Goal: Ask a question

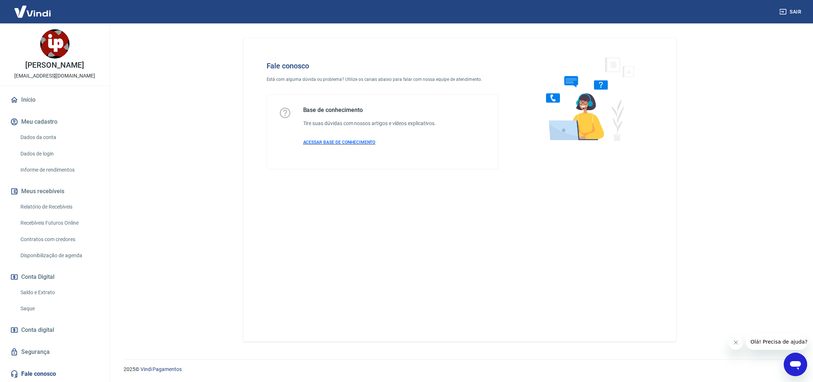
click at [344, 140] on span "ACESSAR BASE DE CONHECIMENTO" at bounding box center [339, 142] width 72 height 5
click at [28, 100] on link "Início" at bounding box center [55, 100] width 92 height 16
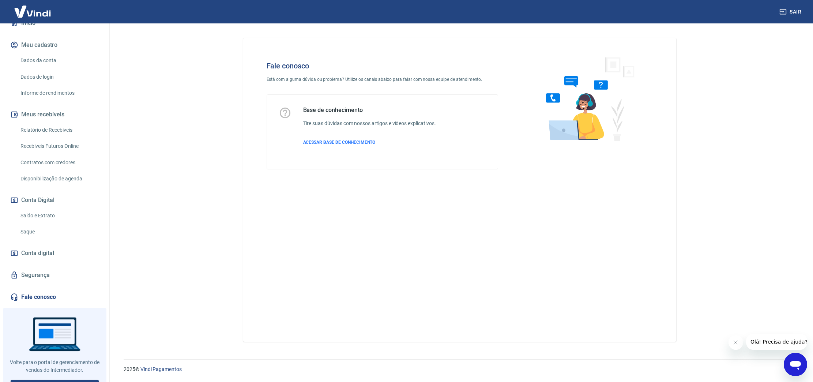
scroll to position [79, 0]
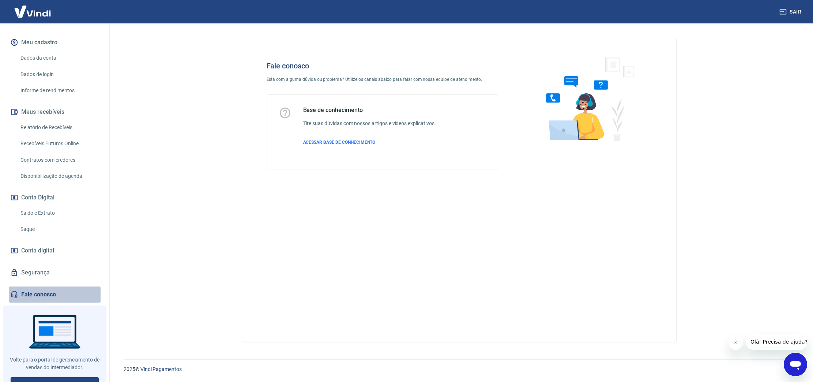
click at [44, 294] on link "Fale conosco" at bounding box center [55, 294] width 92 height 16
click at [794, 366] on icon "Abrir janela de mensagens" at bounding box center [795, 365] width 11 height 9
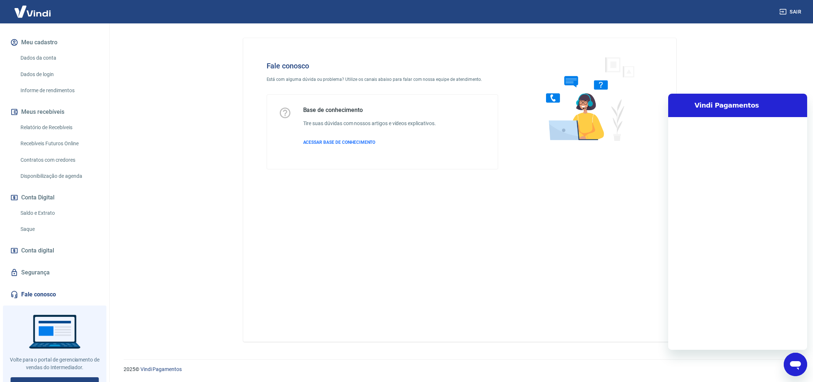
scroll to position [0, 0]
type textarea "O"
type textarea "x"
type textarea "Ol"
type textarea "x"
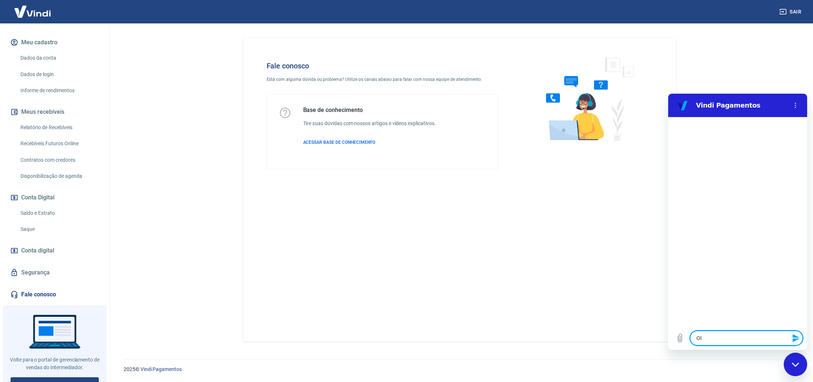
type textarea "[PERSON_NAME]"
type textarea "x"
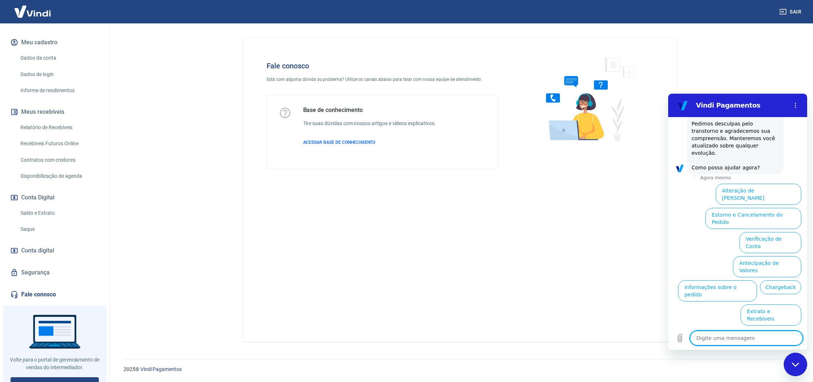
scroll to position [187, 0]
click at [746, 207] on button "Estorno e Cancelamento do Pedido" at bounding box center [754, 217] width 96 height 21
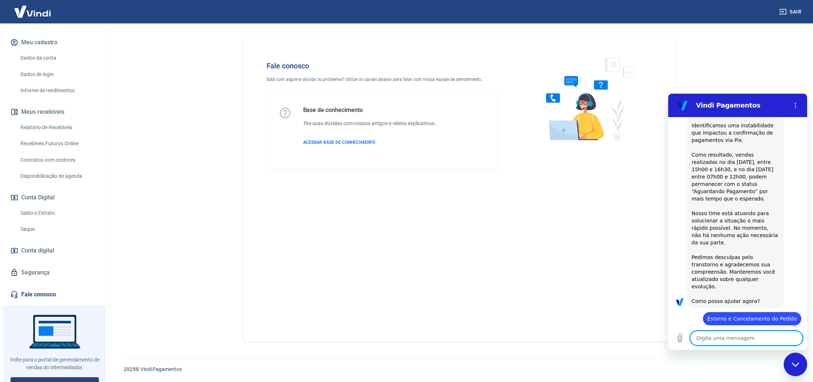
type textarea "x"
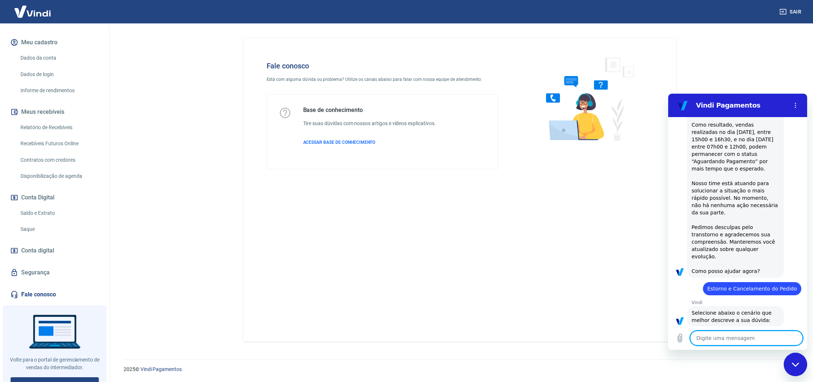
scroll to position [215, 0]
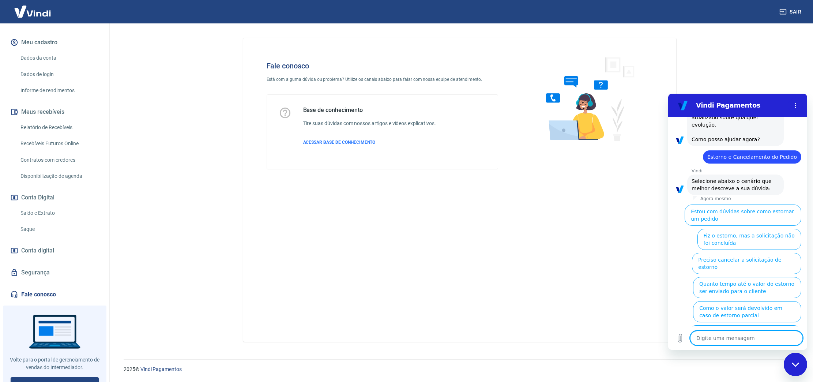
type textarea "A"
type textarea "x"
type textarea "At"
type textarea "x"
type textarea "Ate"
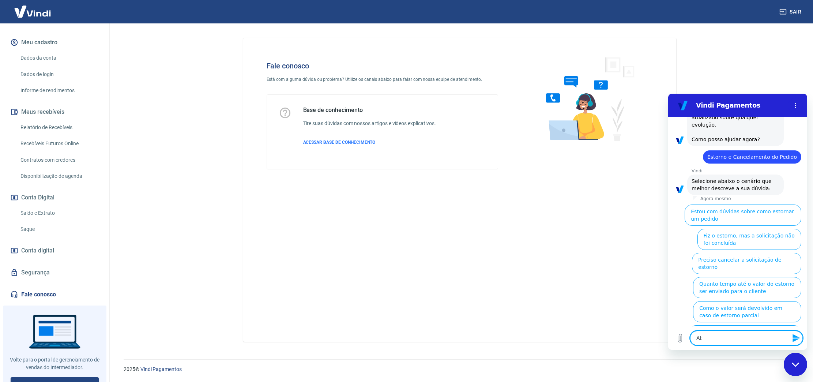
type textarea "x"
type textarea "Aten"
type textarea "x"
type textarea "Atend"
type textarea "x"
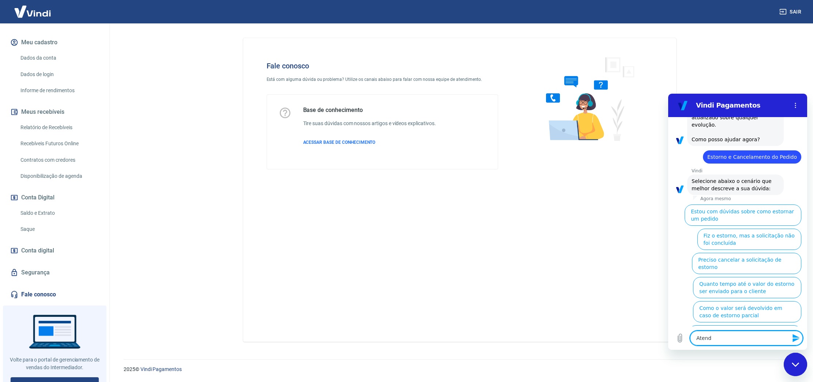
type textarea "Atende"
type textarea "x"
type textarea "Atenden"
type textarea "x"
type textarea "Atendent"
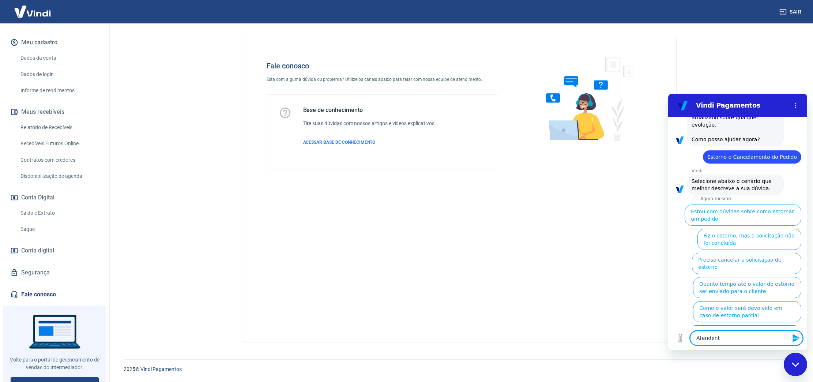
type textarea "x"
type textarea "Atendente"
type textarea "x"
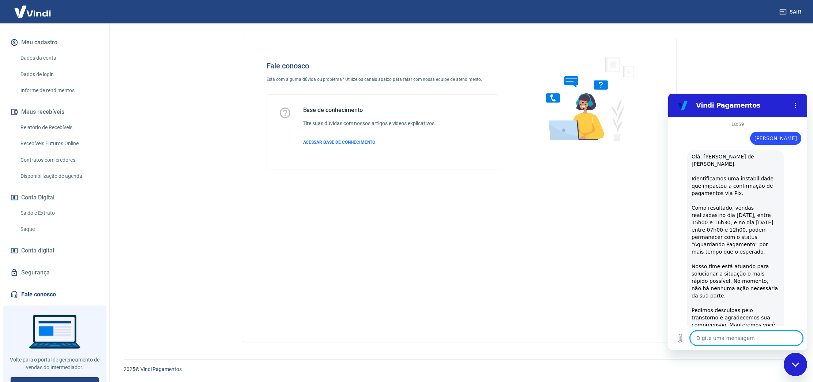
scroll to position [141, 0]
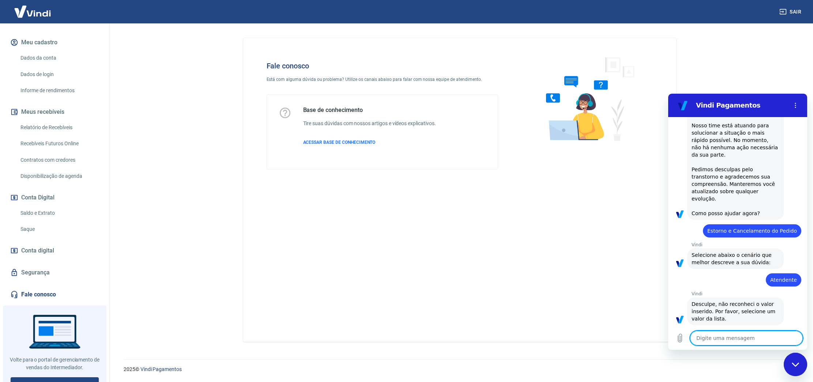
click at [797, 365] on icon "Fechar janela de mensagens" at bounding box center [795, 364] width 7 height 4
type textarea "x"
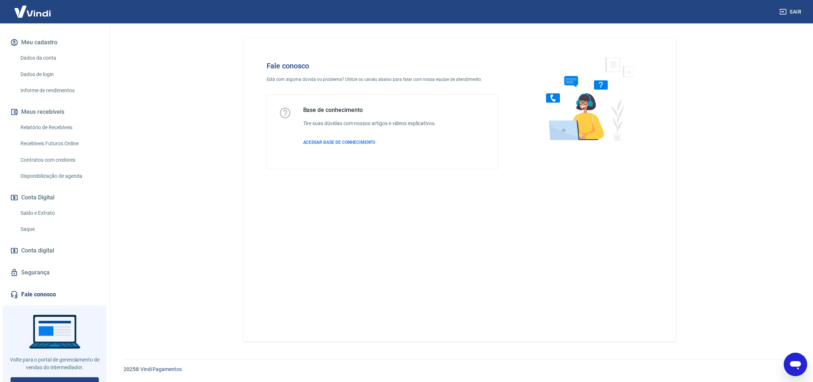
scroll to position [91, 0]
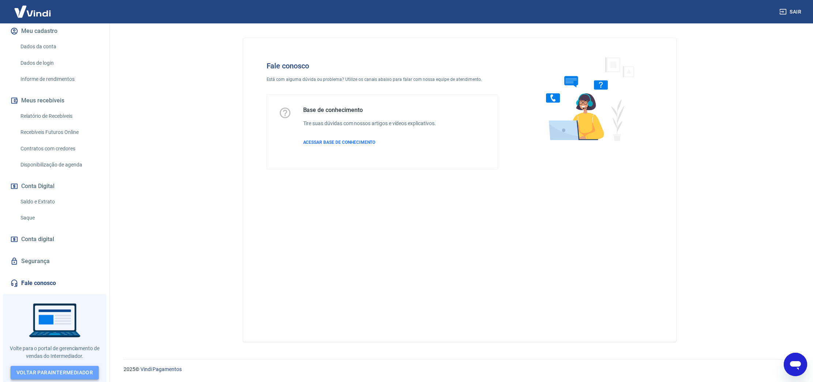
click at [54, 373] on link "Voltar para Intermediador" at bounding box center [55, 373] width 89 height 14
